Goal: Task Accomplishment & Management: Use online tool/utility

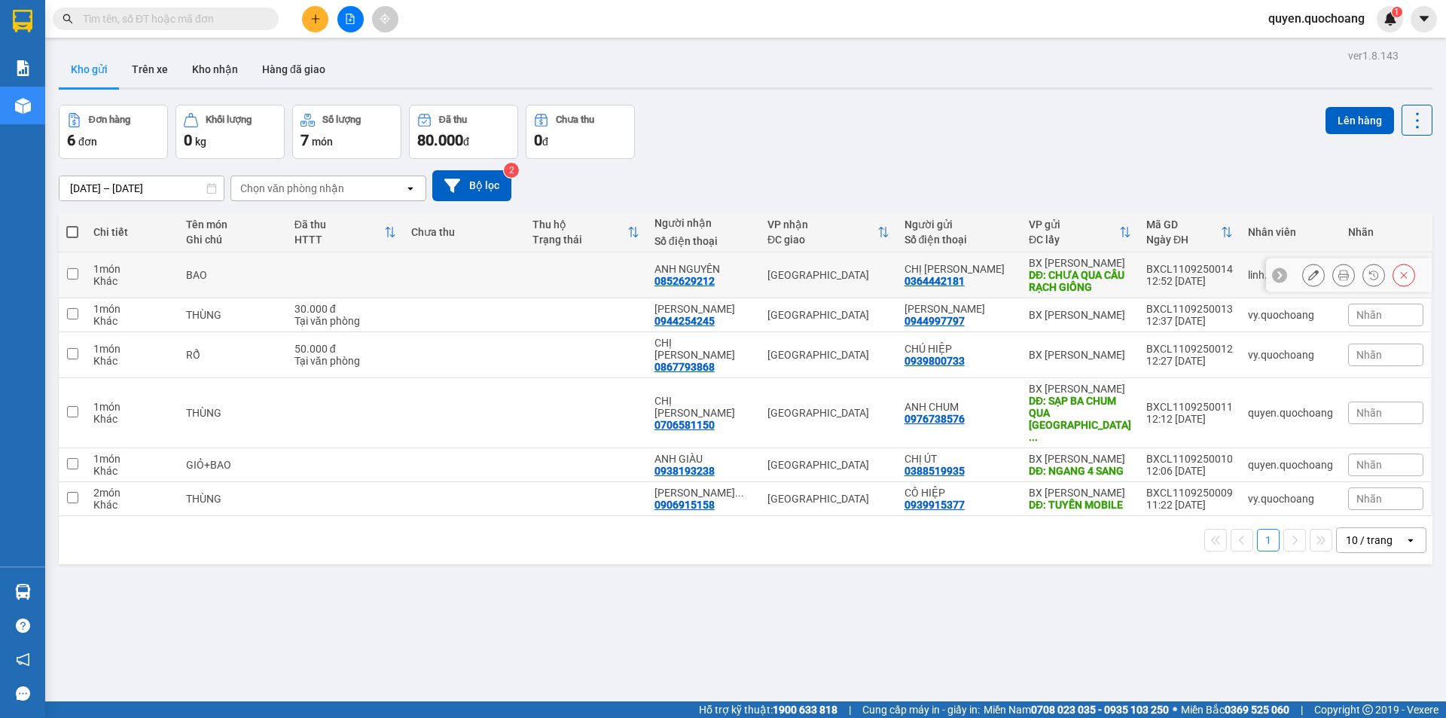
click at [1338, 278] on icon at bounding box center [1343, 275] width 11 height 11
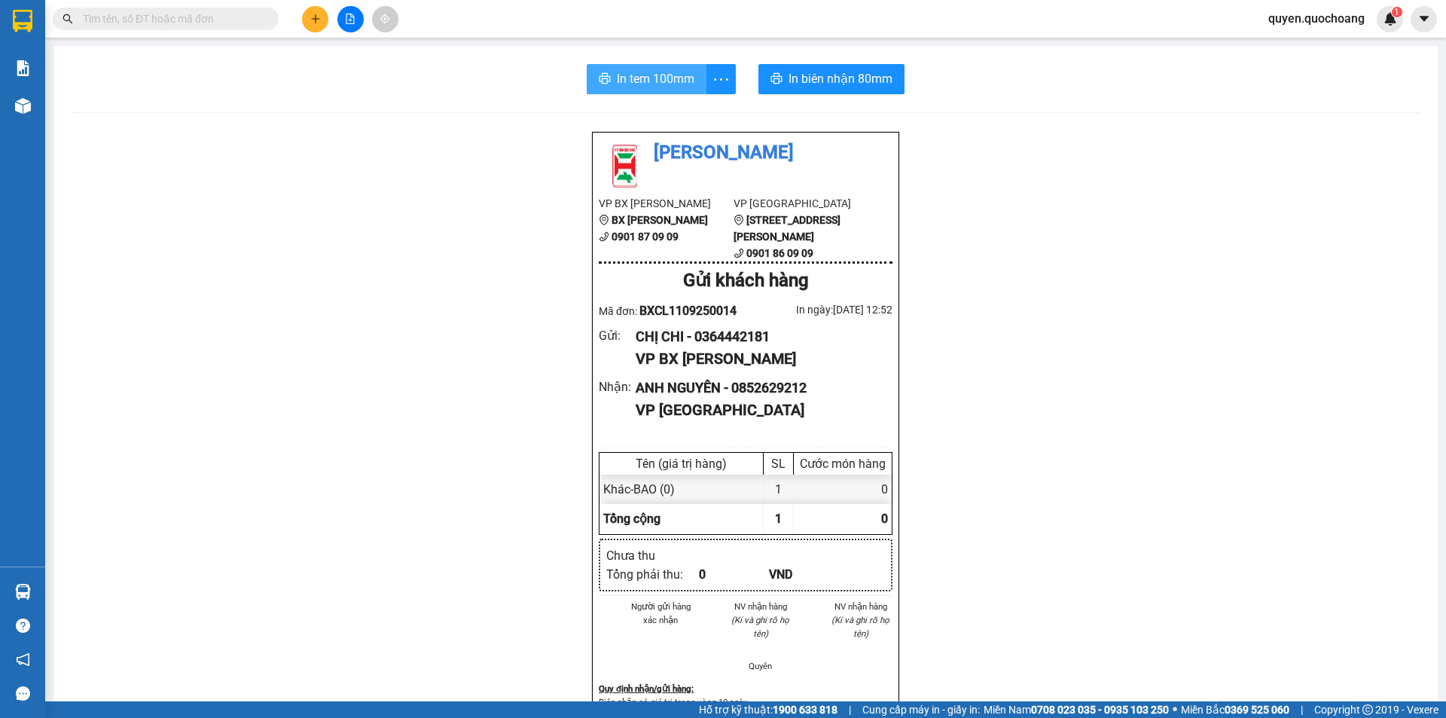
click at [679, 86] on span "In tem 100mm" at bounding box center [656, 78] width 78 height 19
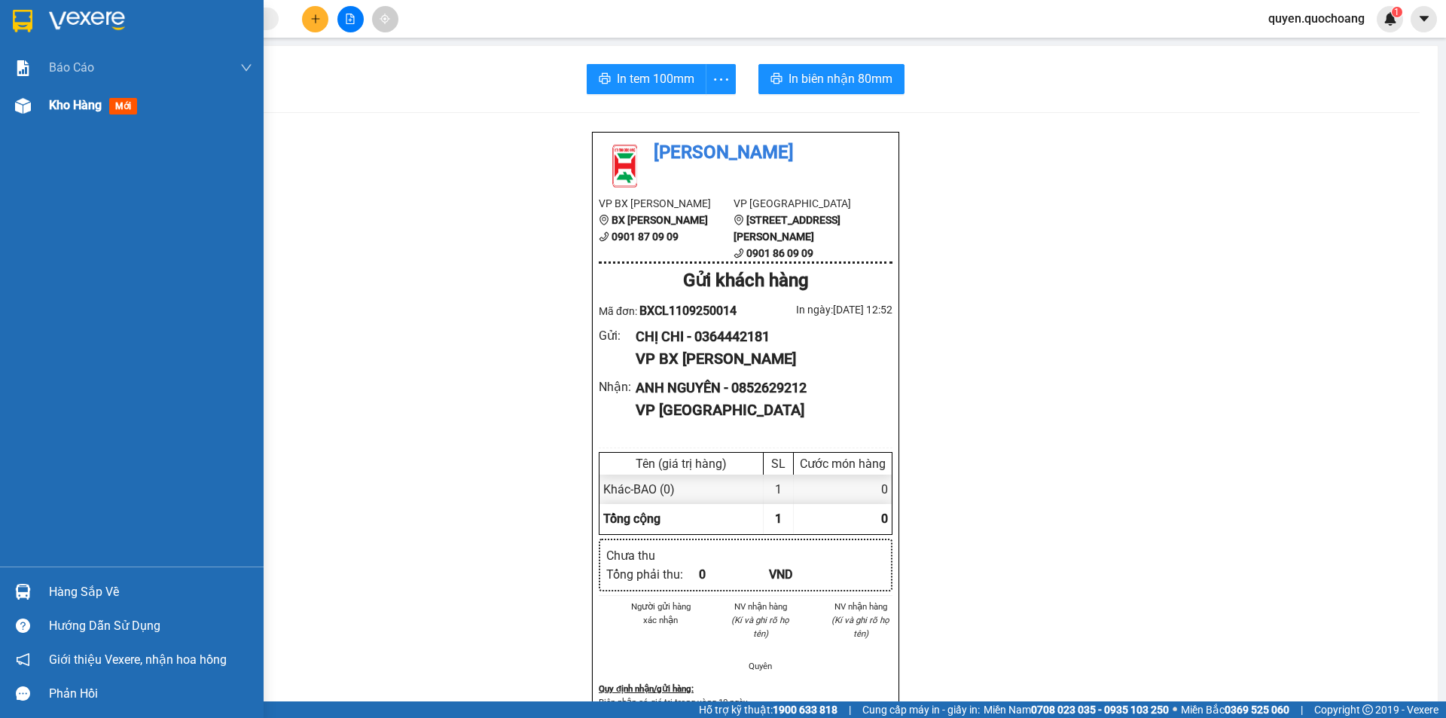
click at [46, 123] on div "Kho hàng mới" at bounding box center [132, 106] width 264 height 38
